Goal: Task Accomplishment & Management: Manage account settings

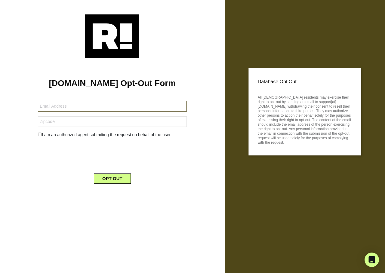
type input "mroman826@hotmail.com"
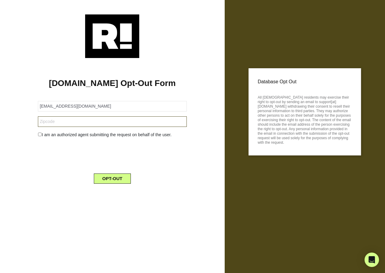
type input "10466"
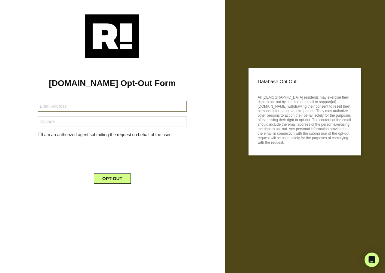
type input "joedones@msn.com"
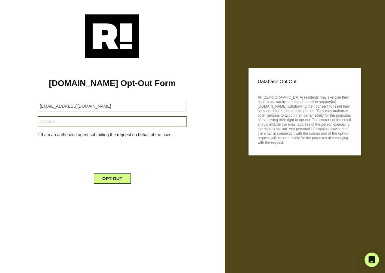
type input "08859"
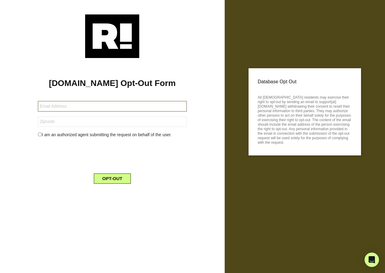
type input "golfer2531@gmail.com"
type input "85258"
type input "[EMAIL_ADDRESS][DOMAIN_NAME]"
type input "ppruettfamily@aol.com"
type input "65441"
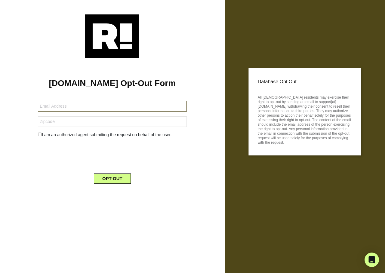
type input "[EMAIL_ADDRESS][DOMAIN_NAME]"
type input "65441"
type input "patmallette1234@icloud.com"
